Goal: Check status: Verify the current state of an ongoing process or item

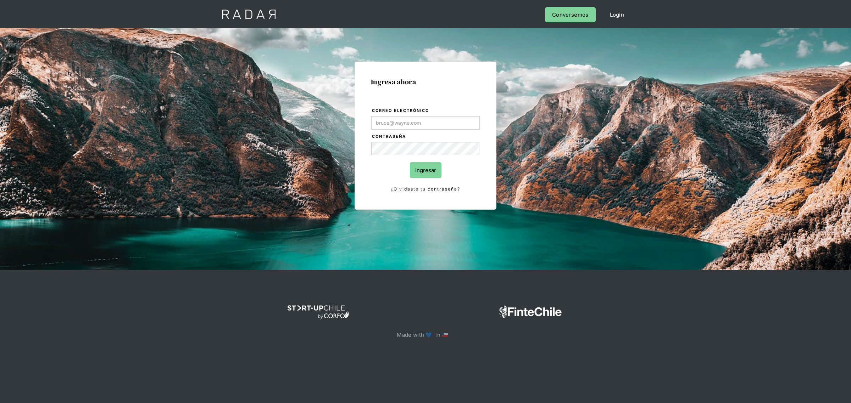
type input "[EMAIL_ADDRESS][DOMAIN_NAME]"
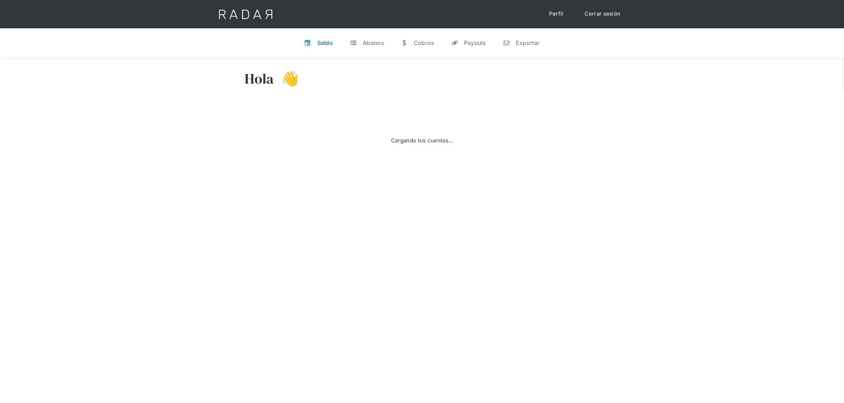
select select "prontopaga"
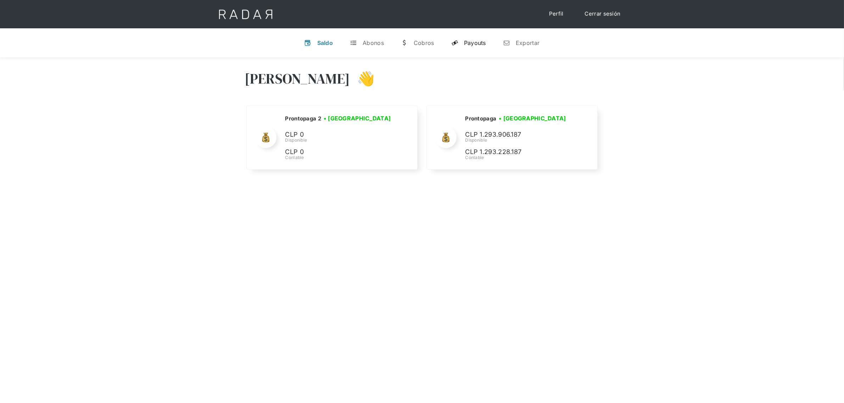
click at [482, 47] on link "y Payouts" at bounding box center [469, 43] width 46 height 18
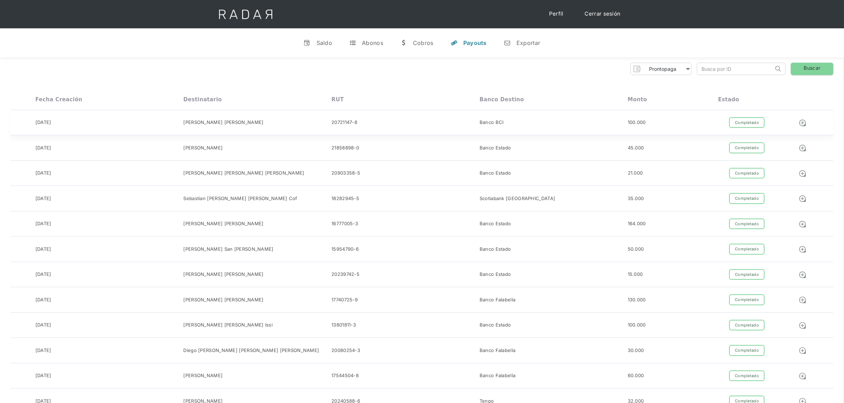
click at [789, 122] on div at bounding box center [804, 122] width 57 height 11
